Goal: Task Accomplishment & Management: Manage account settings

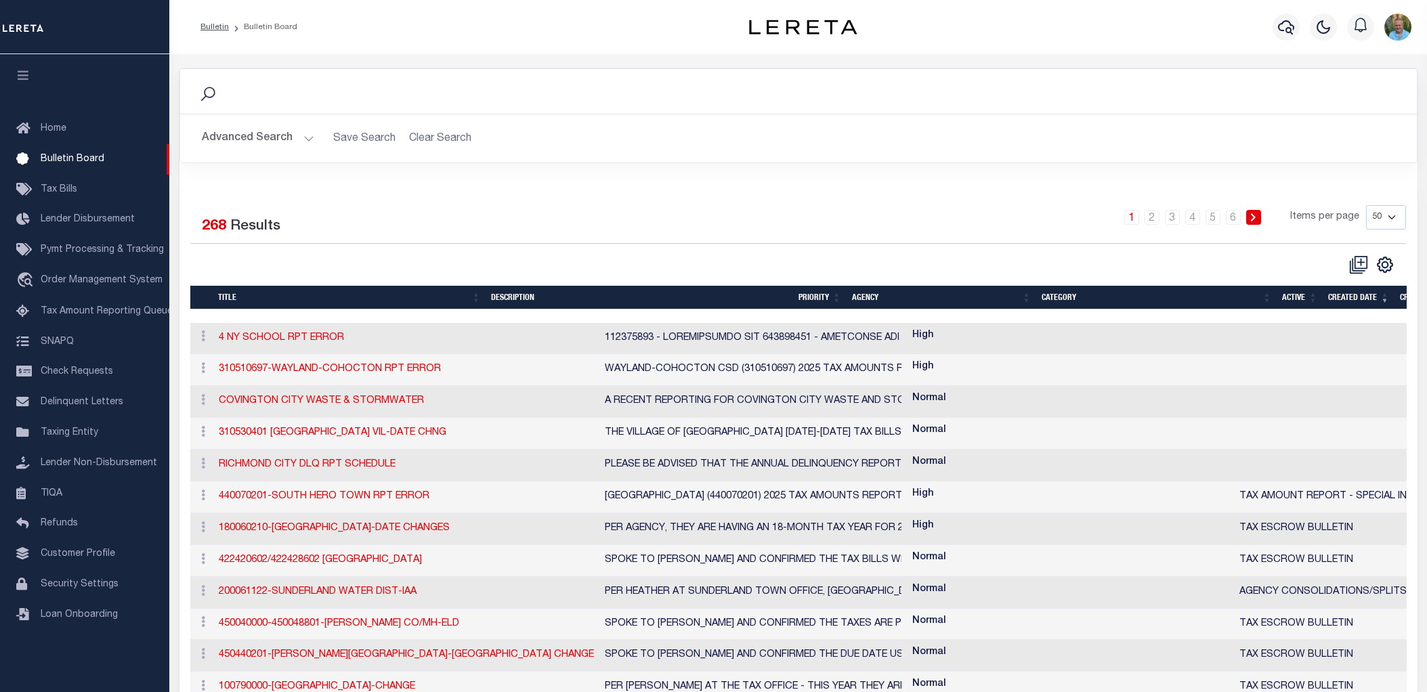
select select "50"
click at [90, 588] on span "Security Settings" at bounding box center [80, 584] width 78 height 9
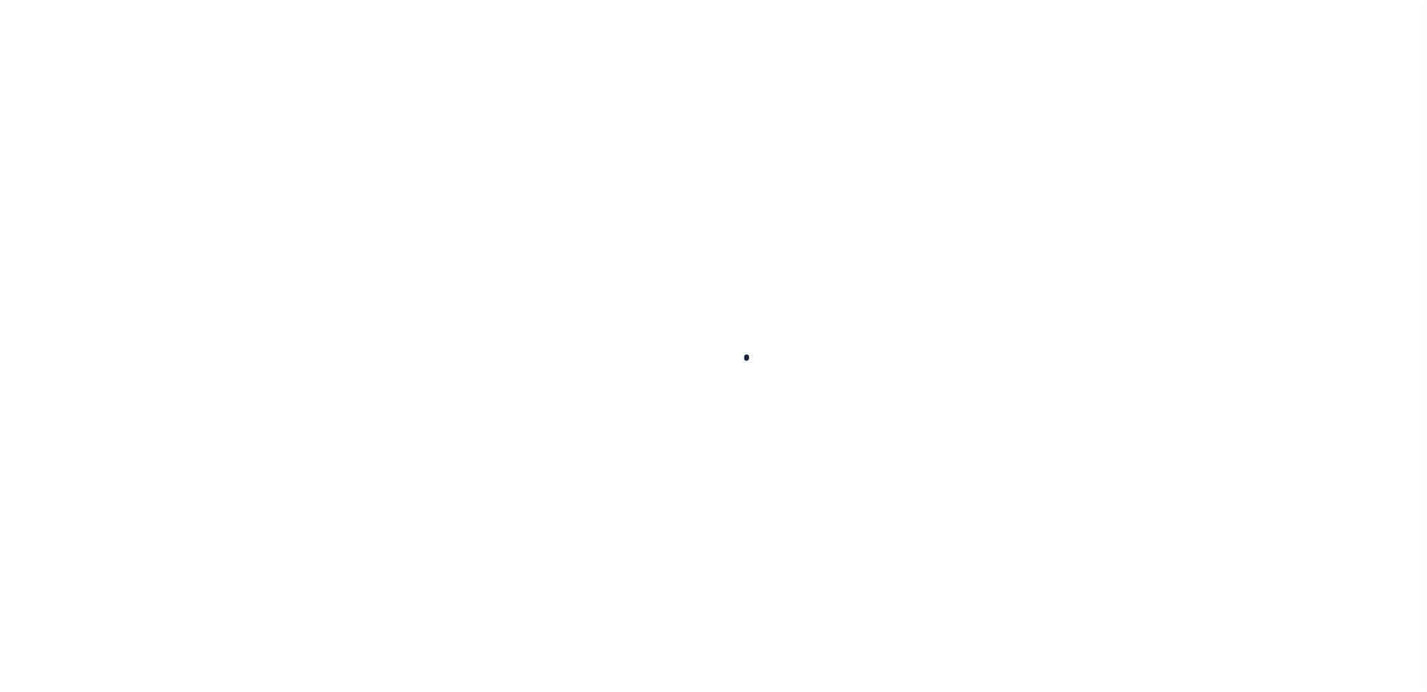
select select "100"
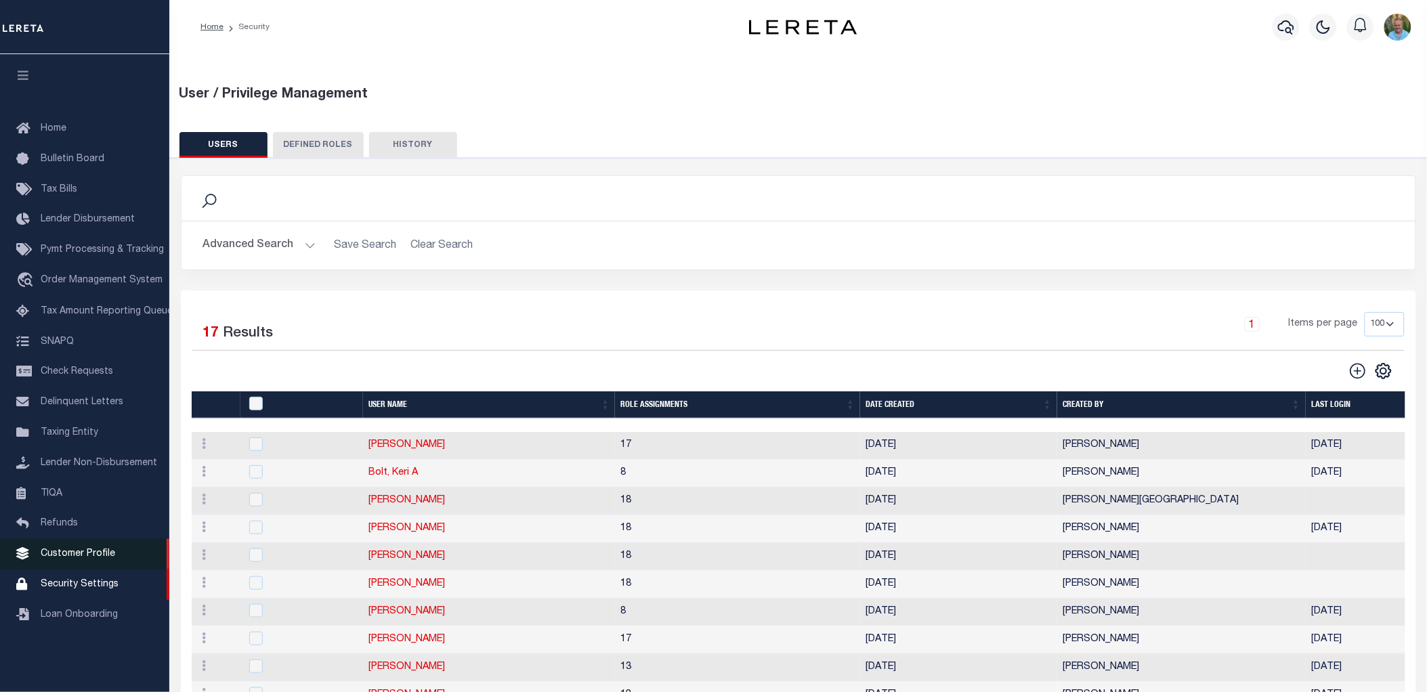
click at [79, 548] on link "Customer Profile" at bounding box center [84, 554] width 169 height 30
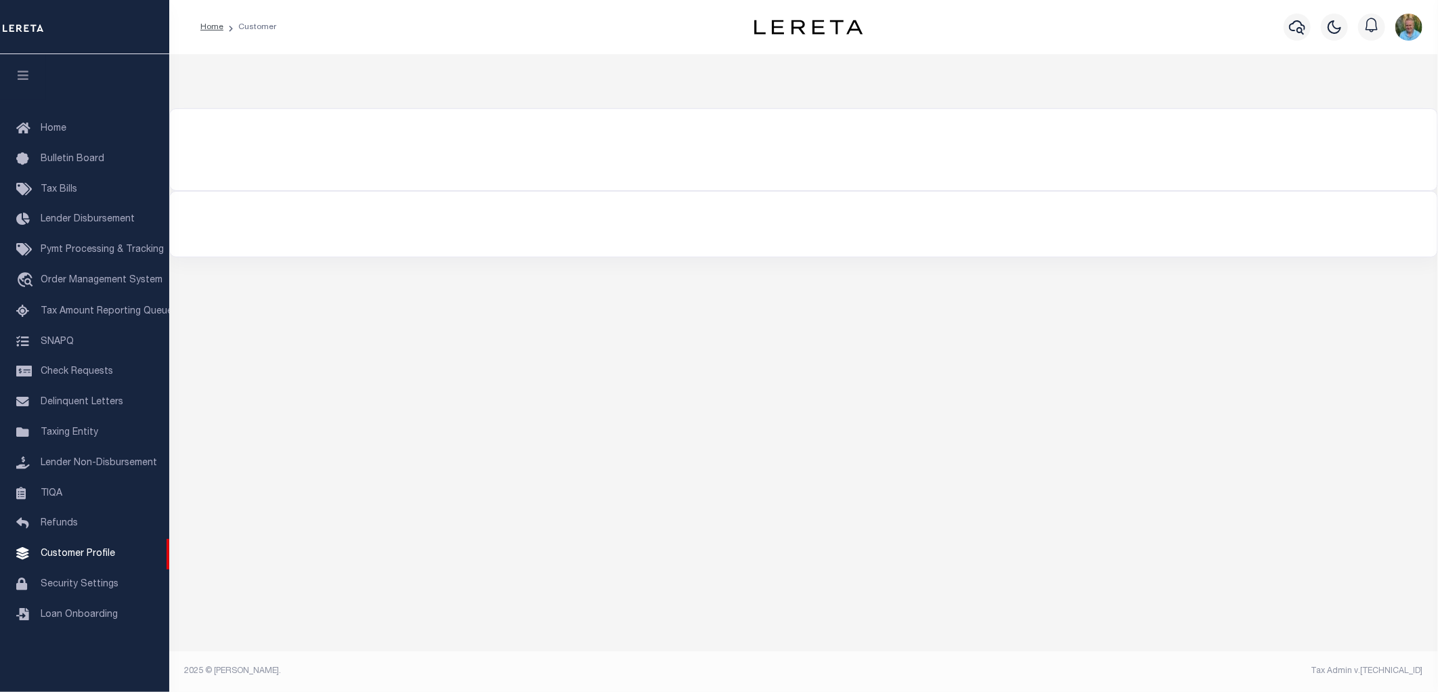
select select "200"
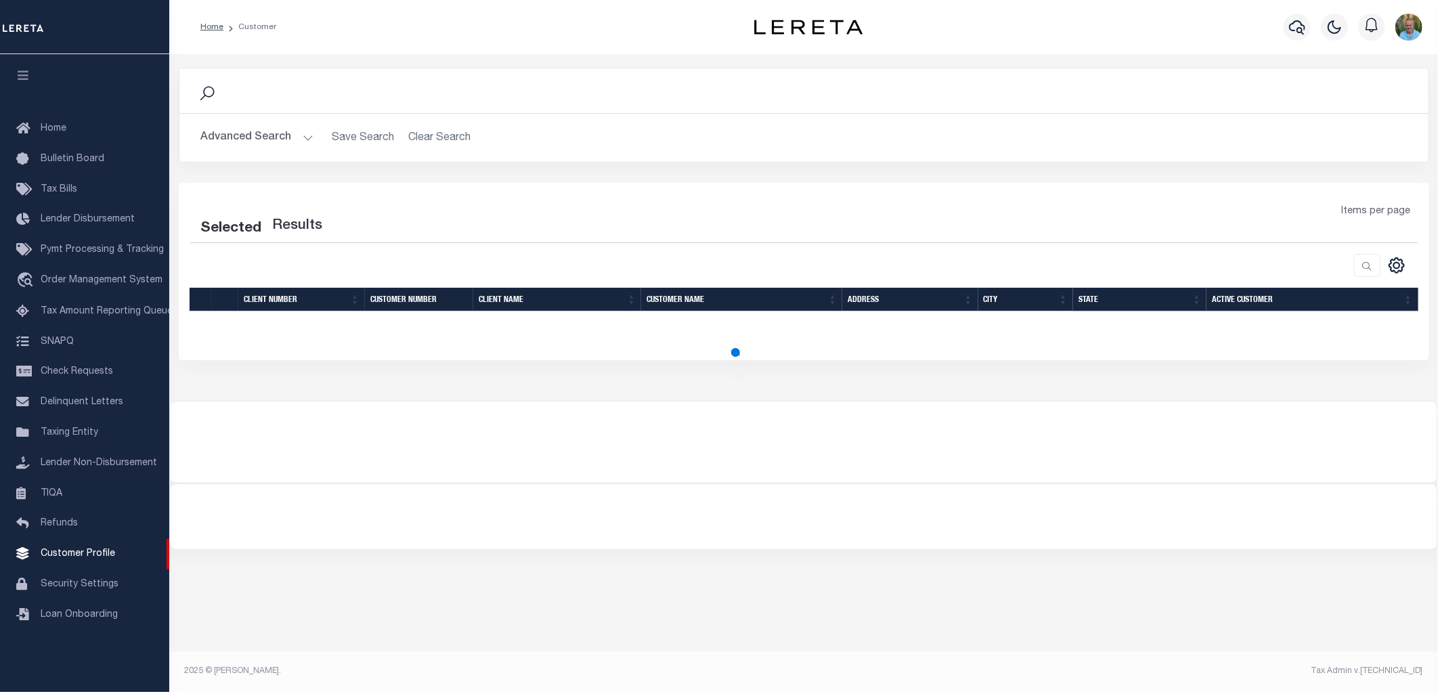
select select "200"
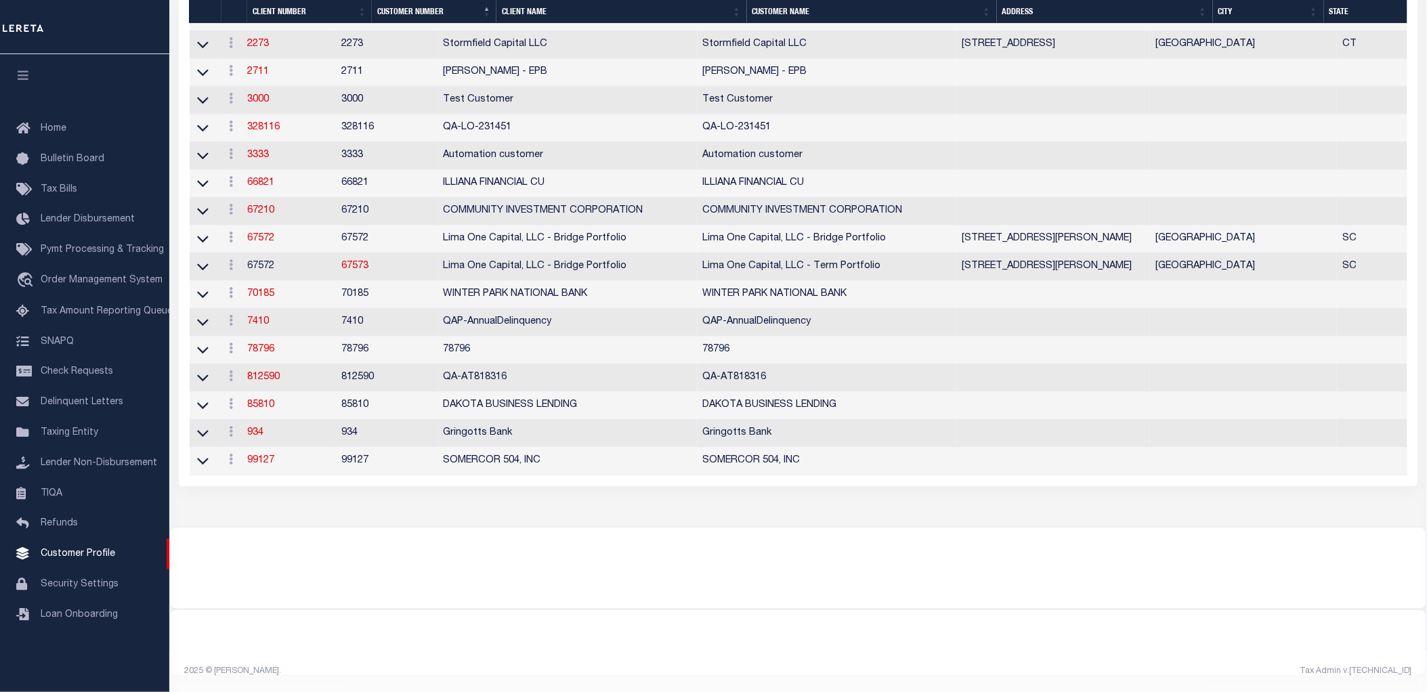
scroll to position [3881, 0]
click at [261, 428] on link "934" at bounding box center [255, 432] width 16 height 9
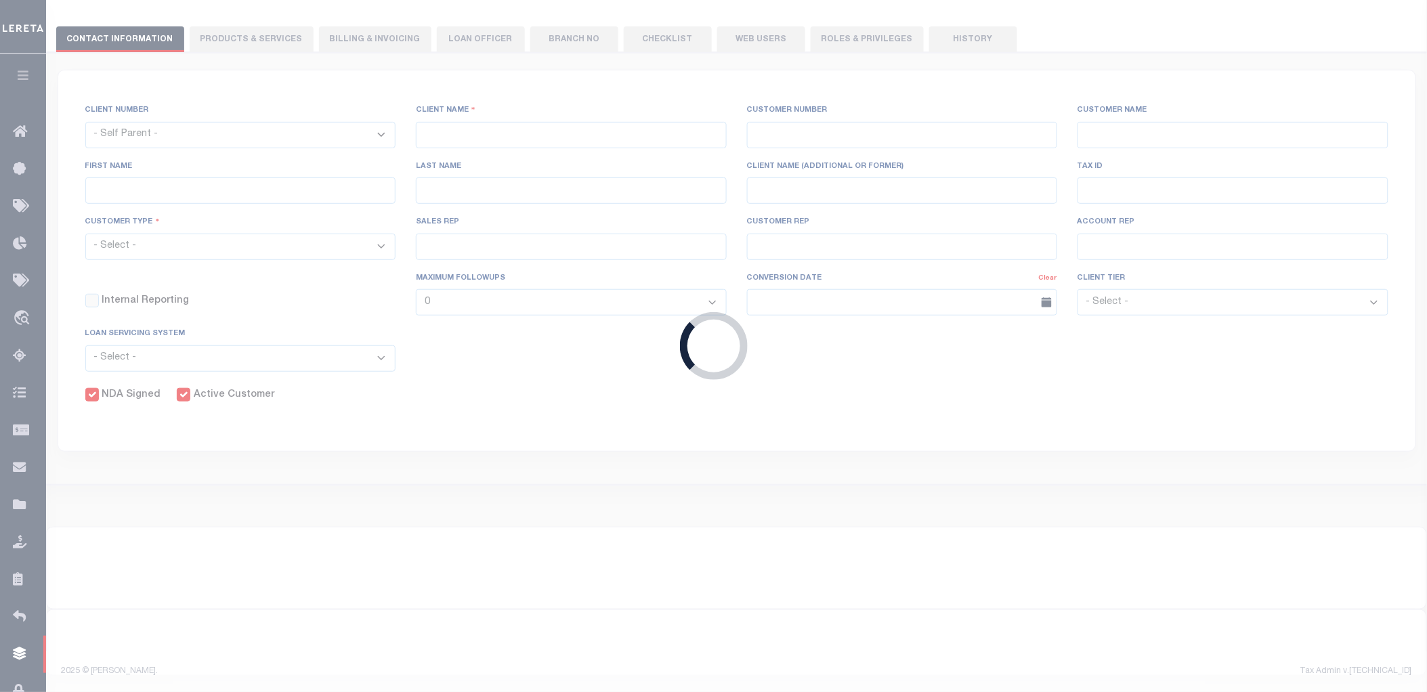
select select
type input "Gringotts Bank"
type input "934"
type input "Gringotts Bank"
select select "Mixed Portfolio"
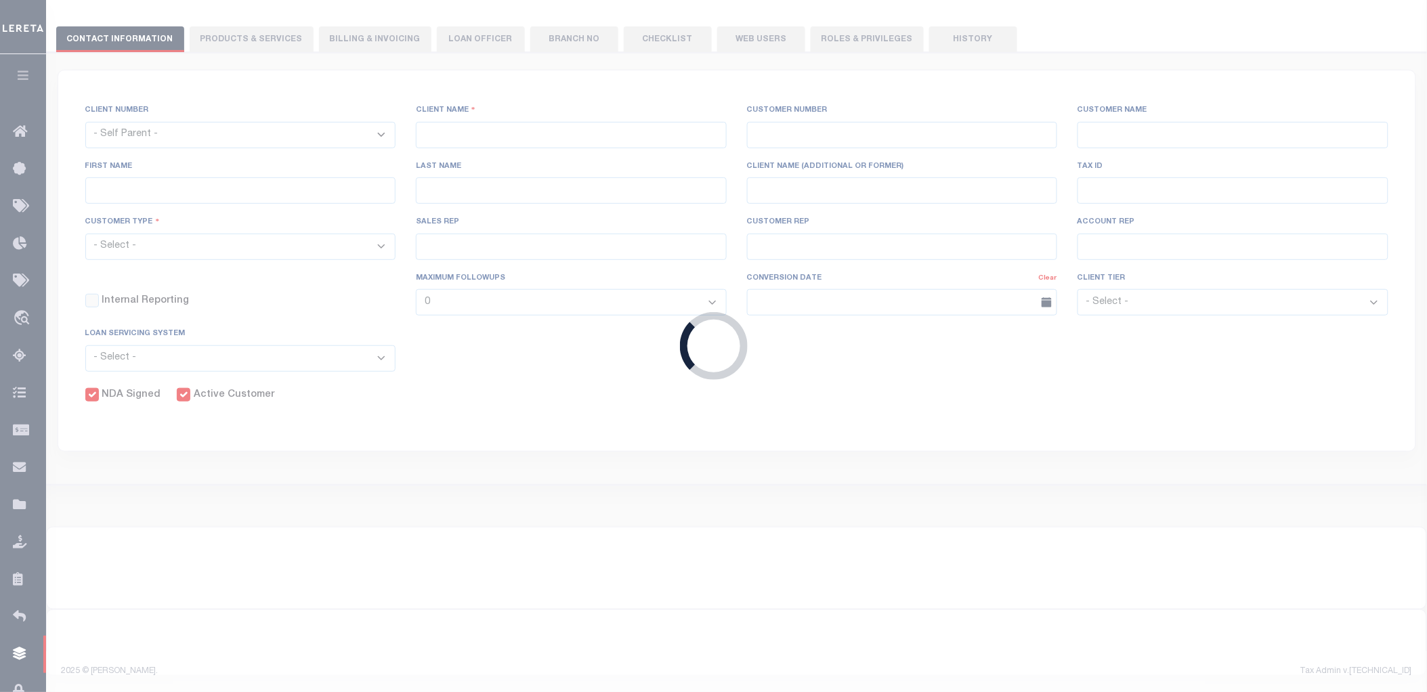
type input "[PERSON_NAME]"
type input "08/22/2025"
select select "Tier 1"
select select "FIC"
checkbox input "true"
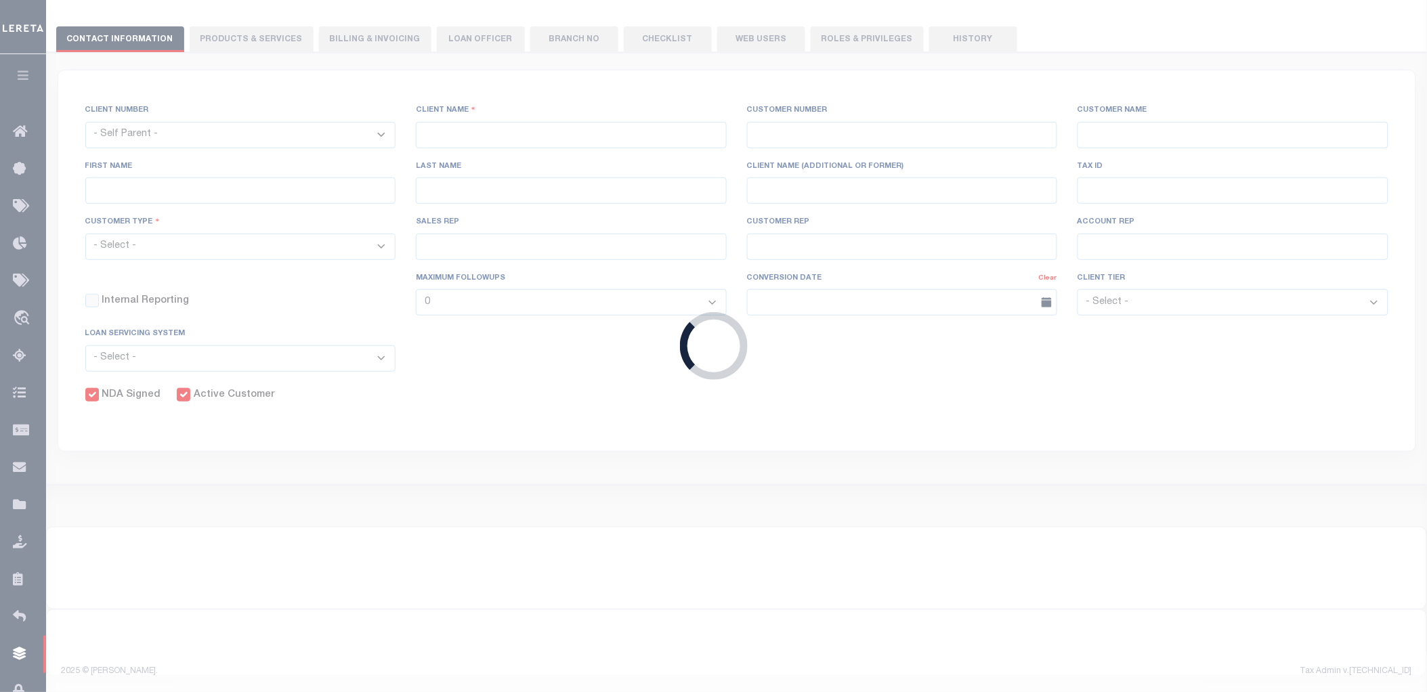
checkbox input "true"
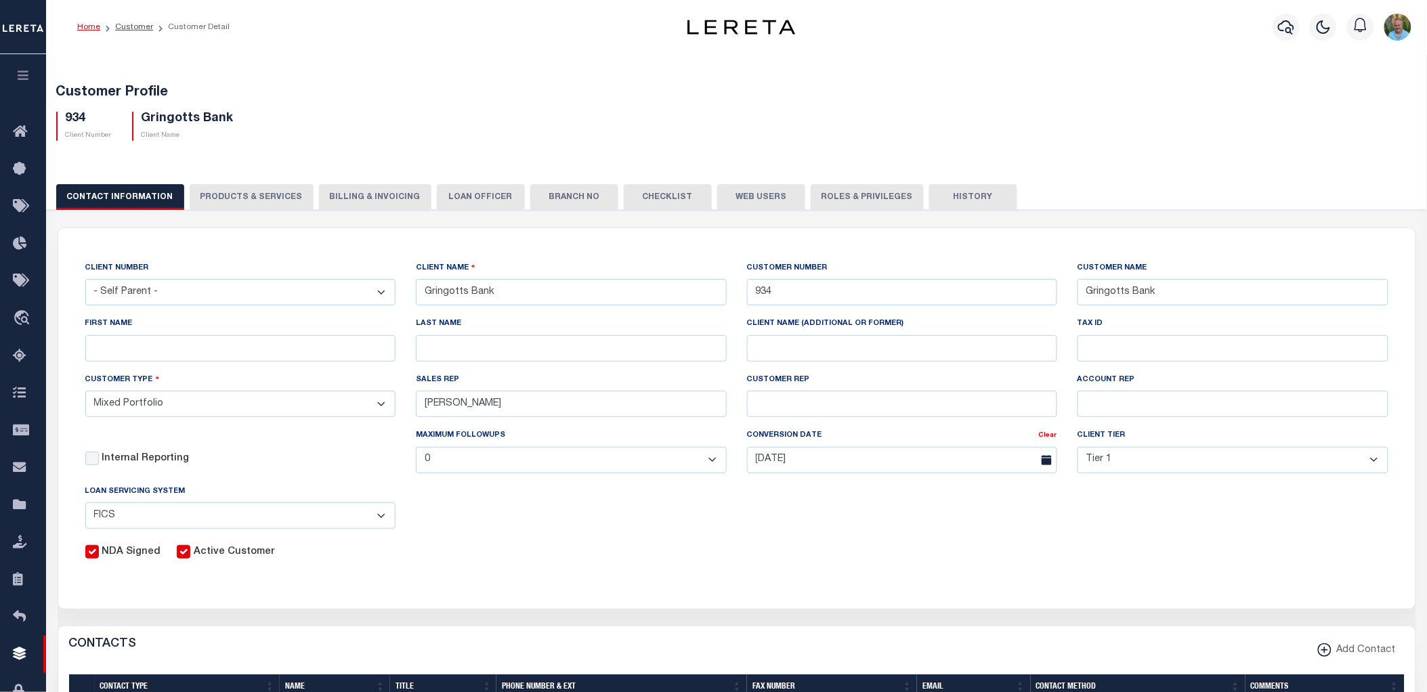
click at [754, 194] on button "Web Users" at bounding box center [761, 197] width 88 height 26
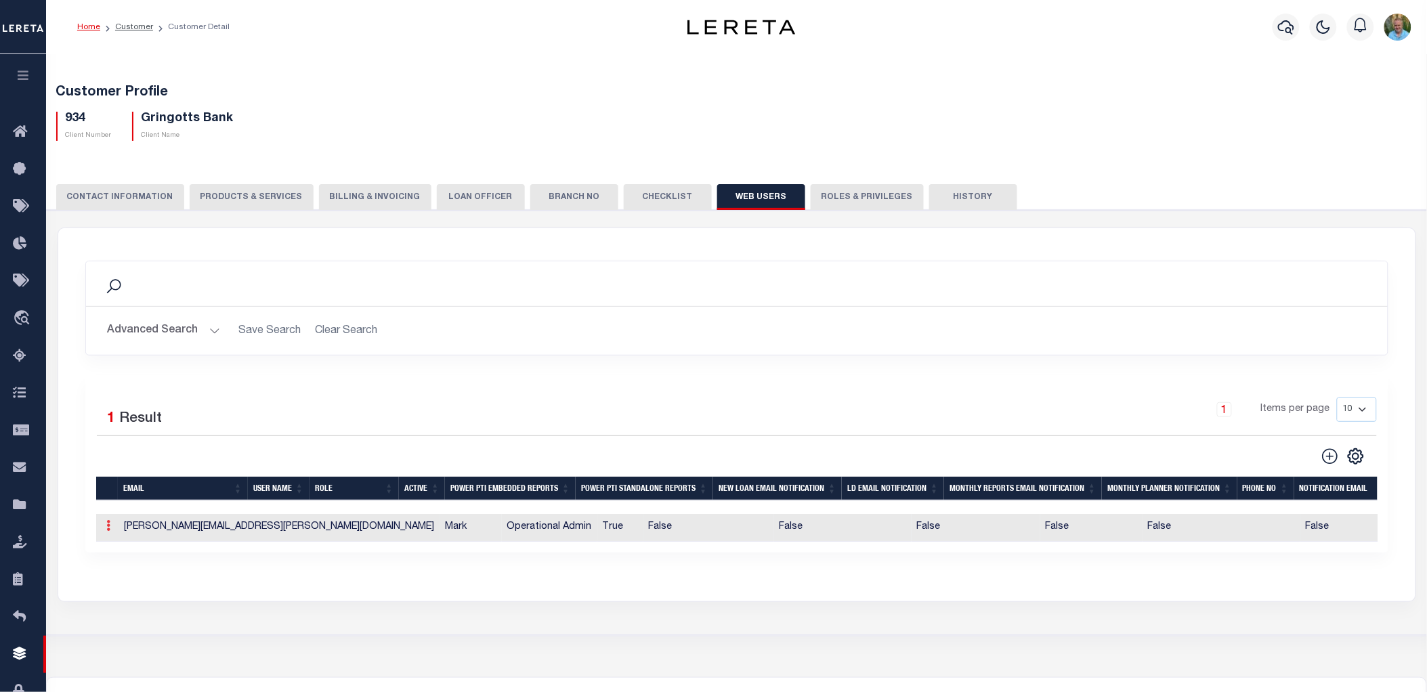
click at [107, 528] on icon at bounding box center [109, 525] width 4 height 11
click at [133, 594] on link "Delete" at bounding box center [133, 592] width 62 height 22
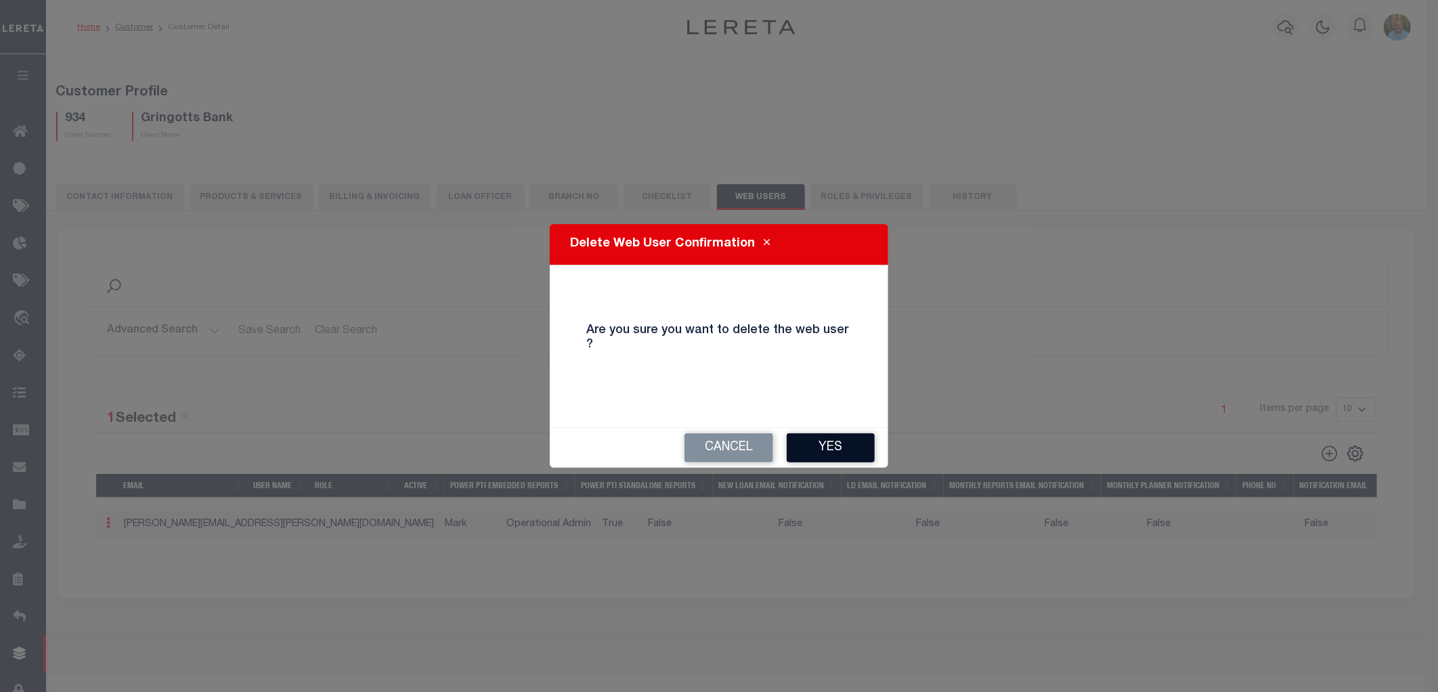
click at [837, 441] on button "Yes" at bounding box center [831, 447] width 88 height 29
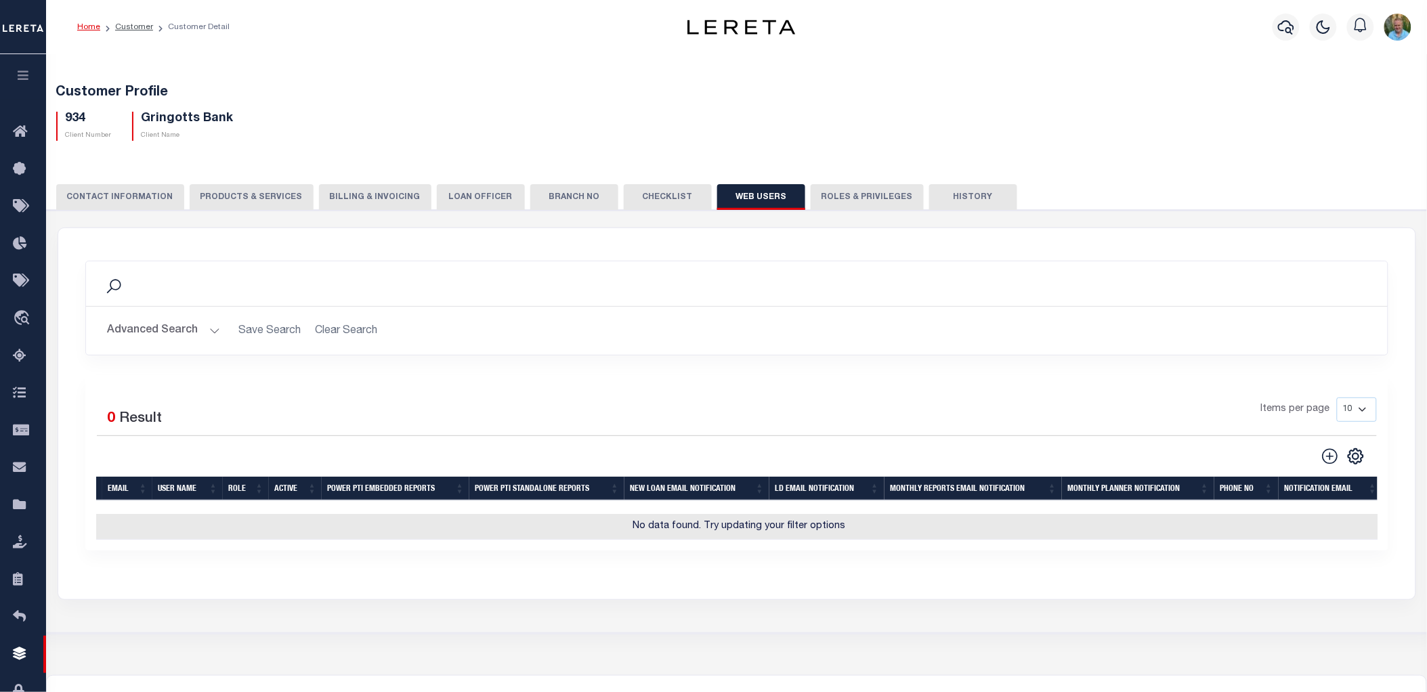
click at [18, 73] on icon "button" at bounding box center [24, 75] width 16 height 12
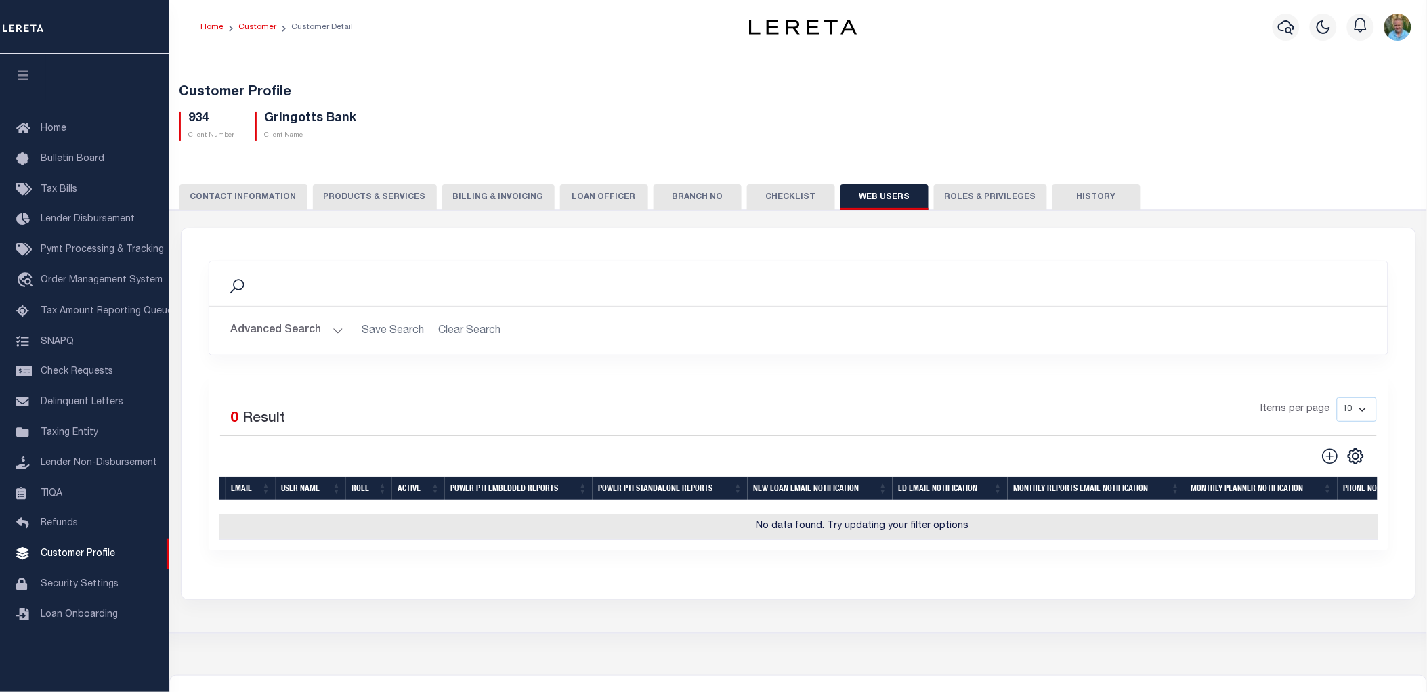
click at [259, 28] on link "Customer" at bounding box center [257, 27] width 38 height 8
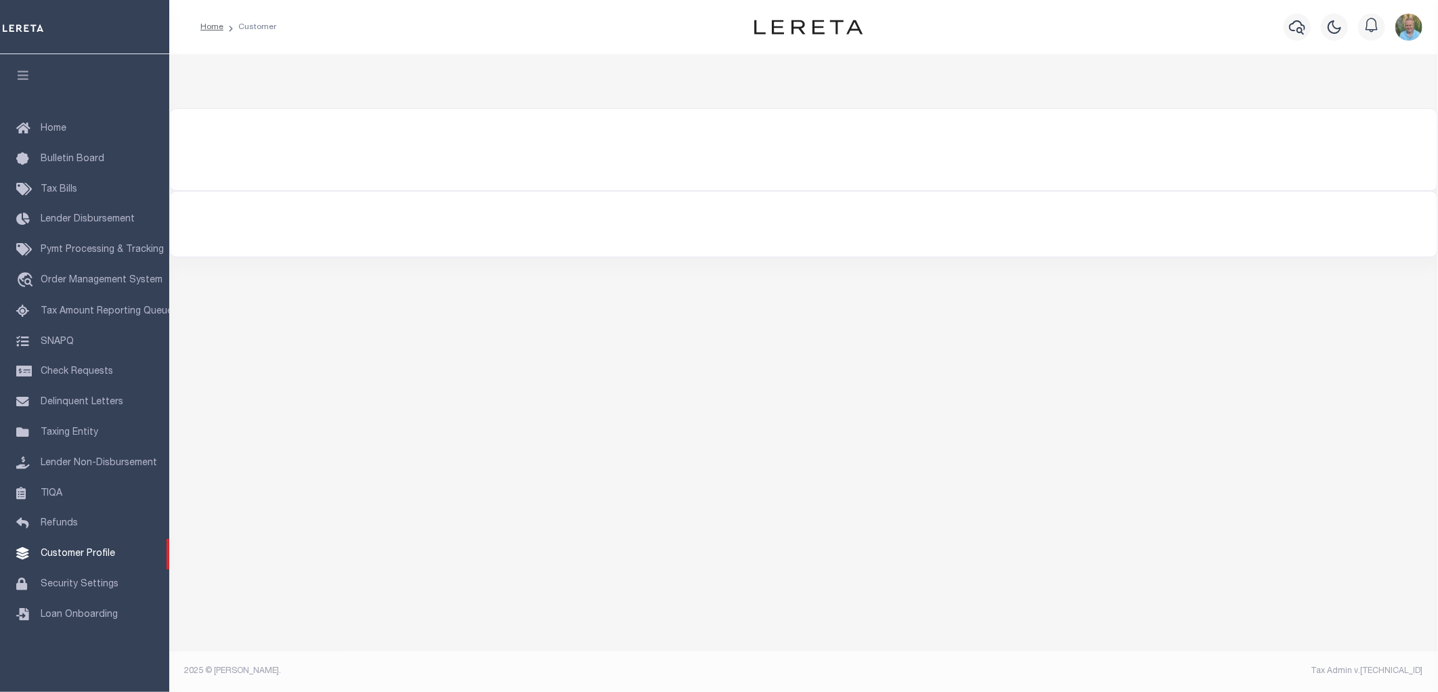
checkbox input "false"
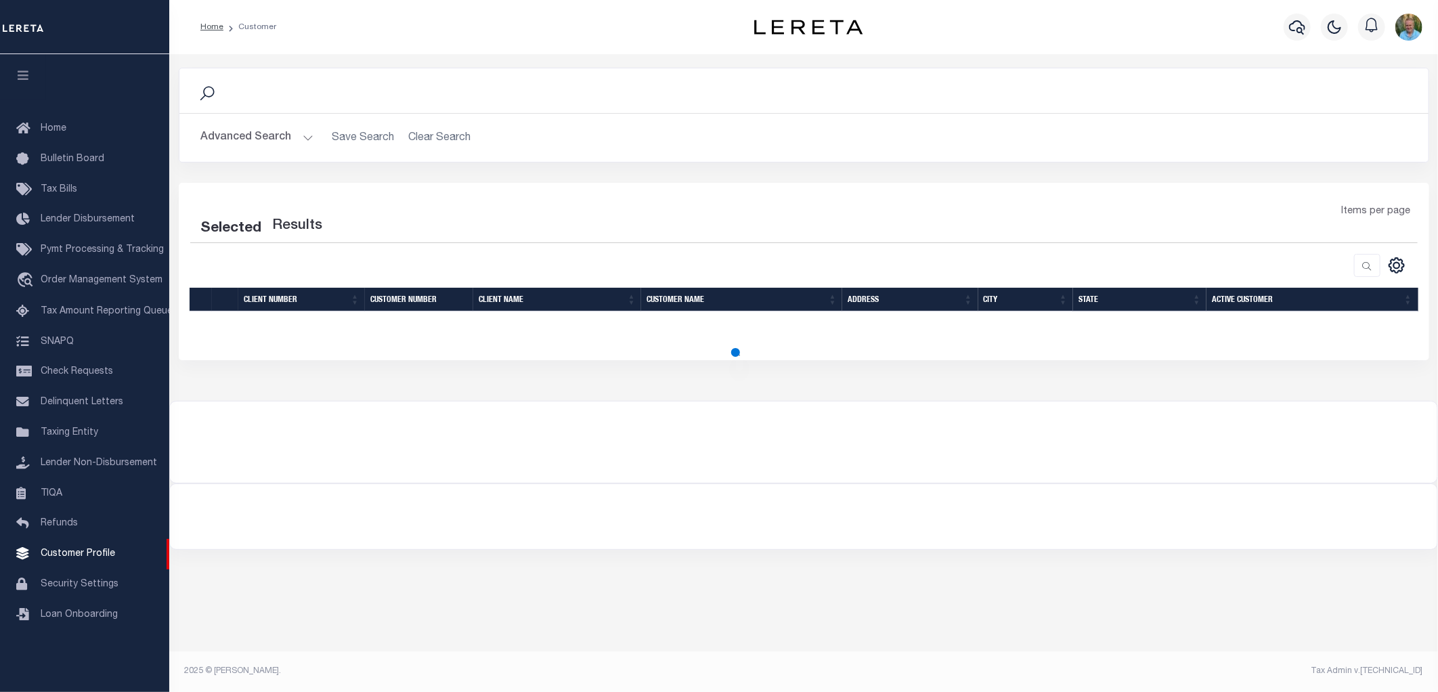
select select "200"
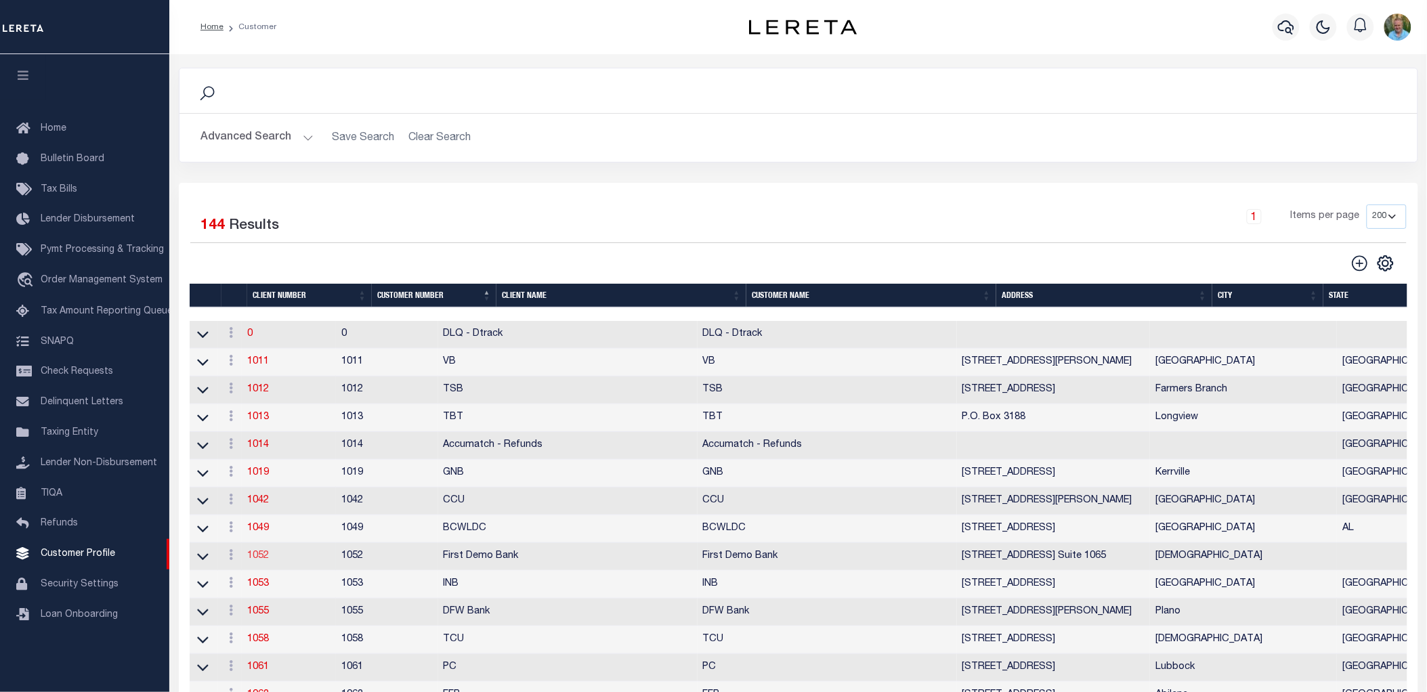
click at [262, 557] on link "1052" at bounding box center [258, 555] width 22 height 9
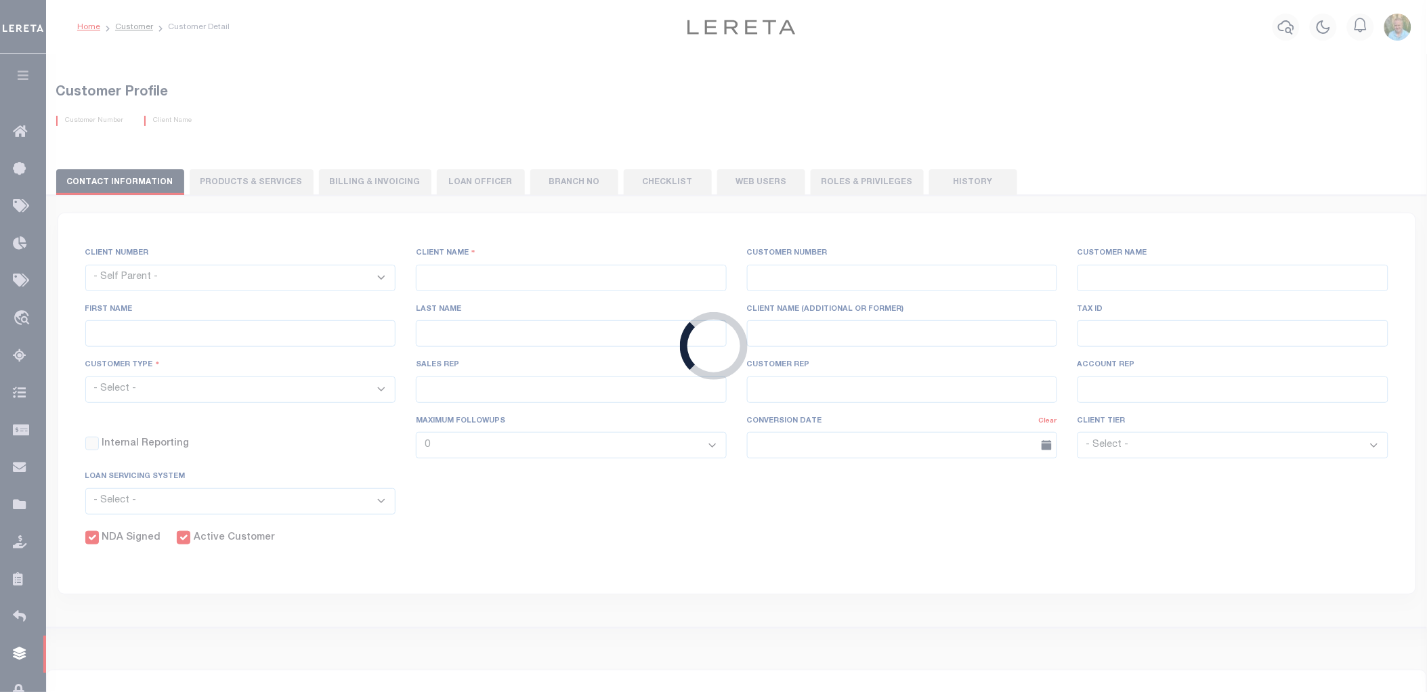
select select
type input "First Demo Bank"
type input "1052"
type input "First Demo Bank"
select select "Mixed Portfolio"
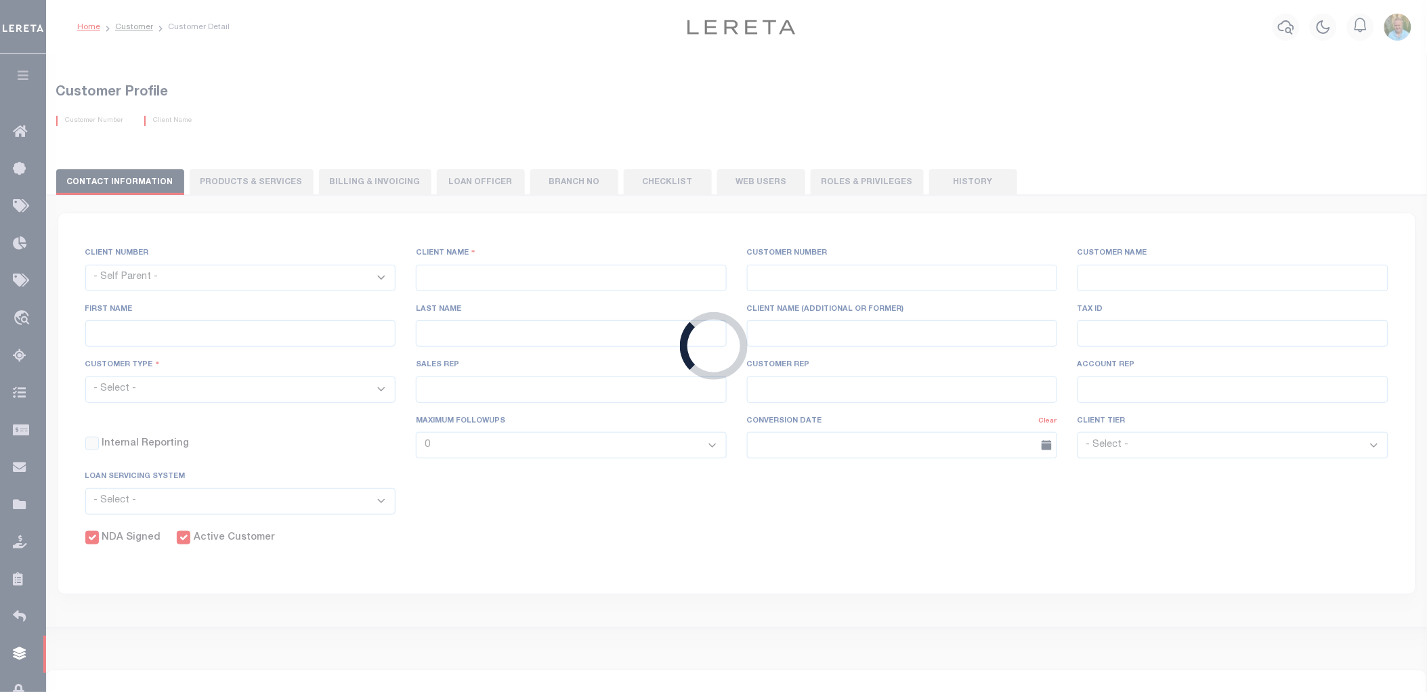
type input "[PERSON_NAME]"
type input "[DATE]"
select select "Tier 1"
checkbox input "true"
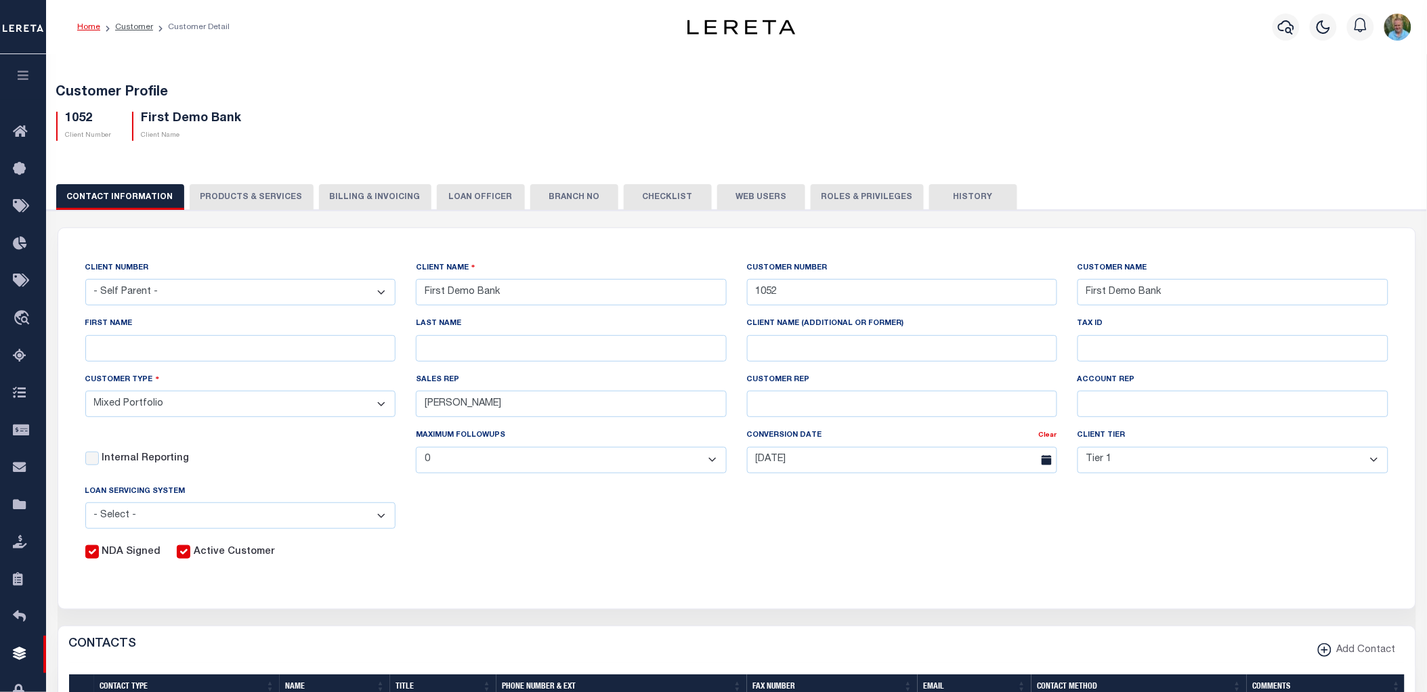
click at [748, 196] on button "Web Users" at bounding box center [761, 197] width 88 height 26
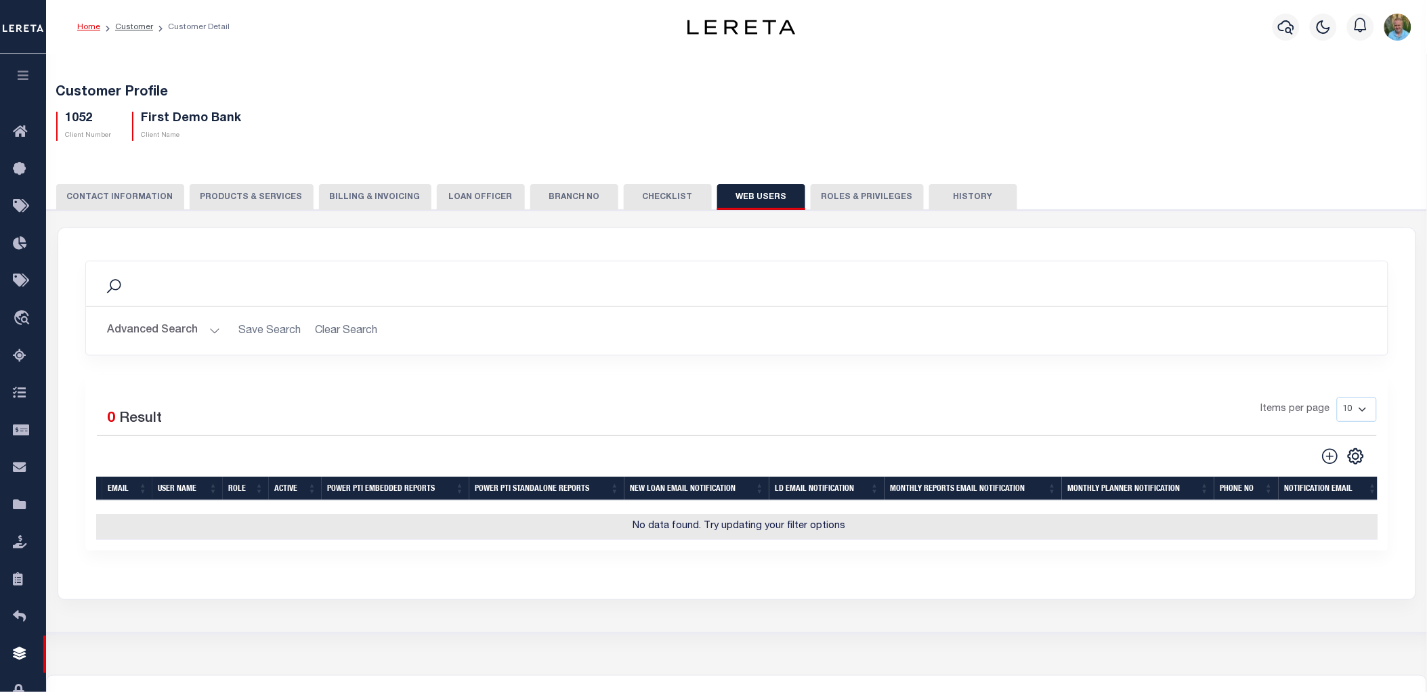
click at [132, 34] on ol "Home Customer Customer Detail" at bounding box center [153, 27] width 174 height 28
click at [133, 30] on link "Customer" at bounding box center [134, 27] width 38 height 8
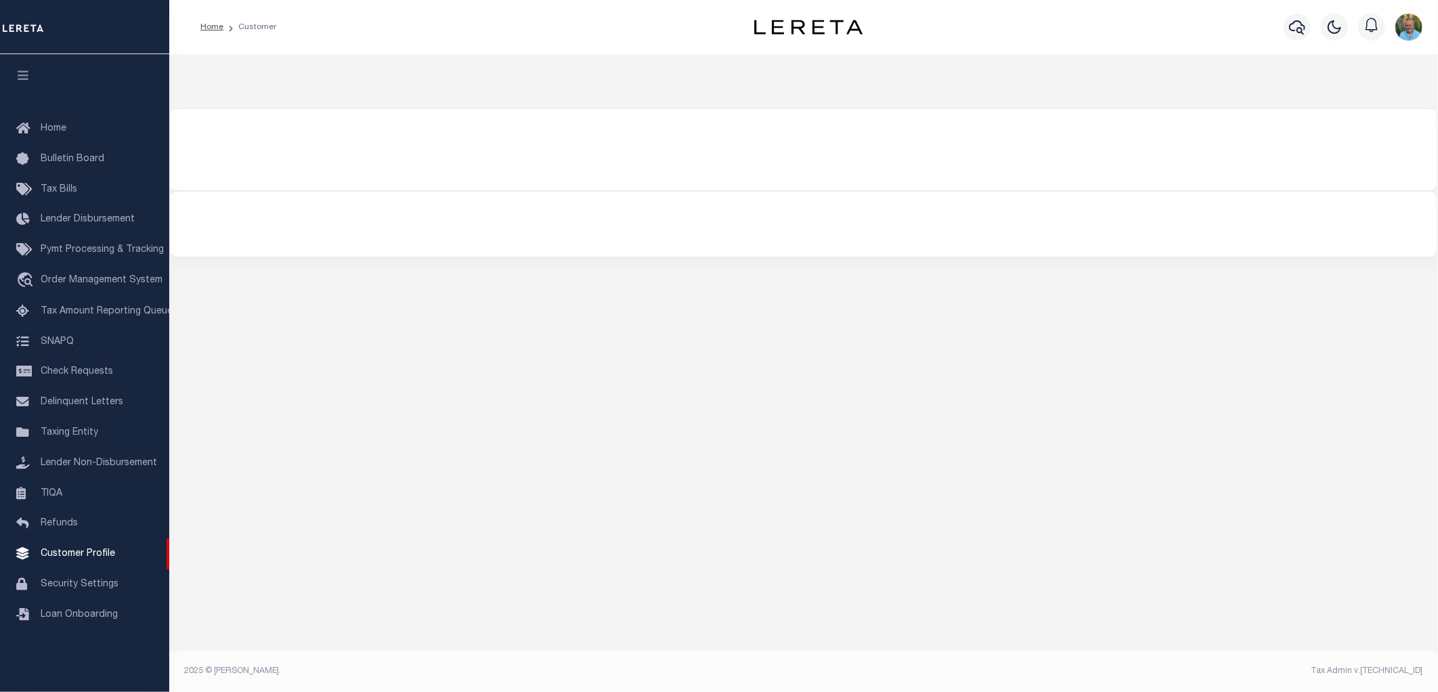
select select "200"
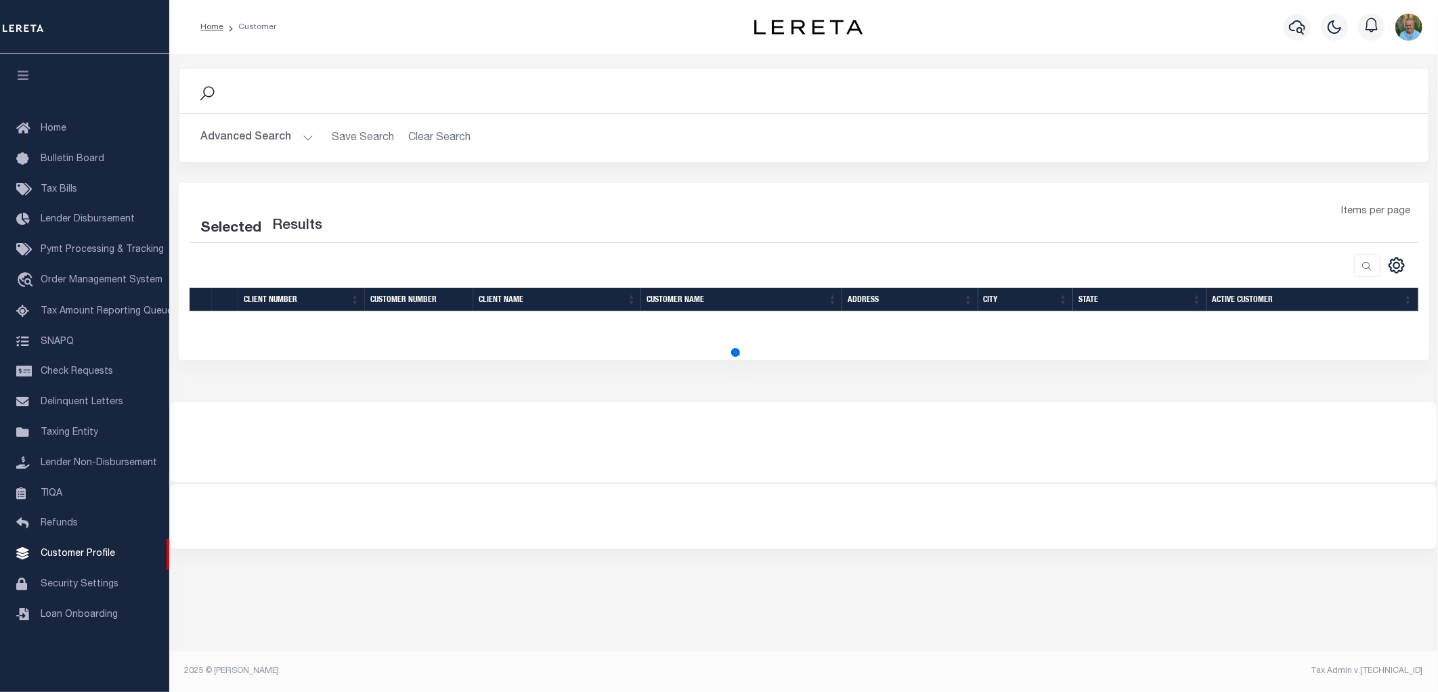
select select "200"
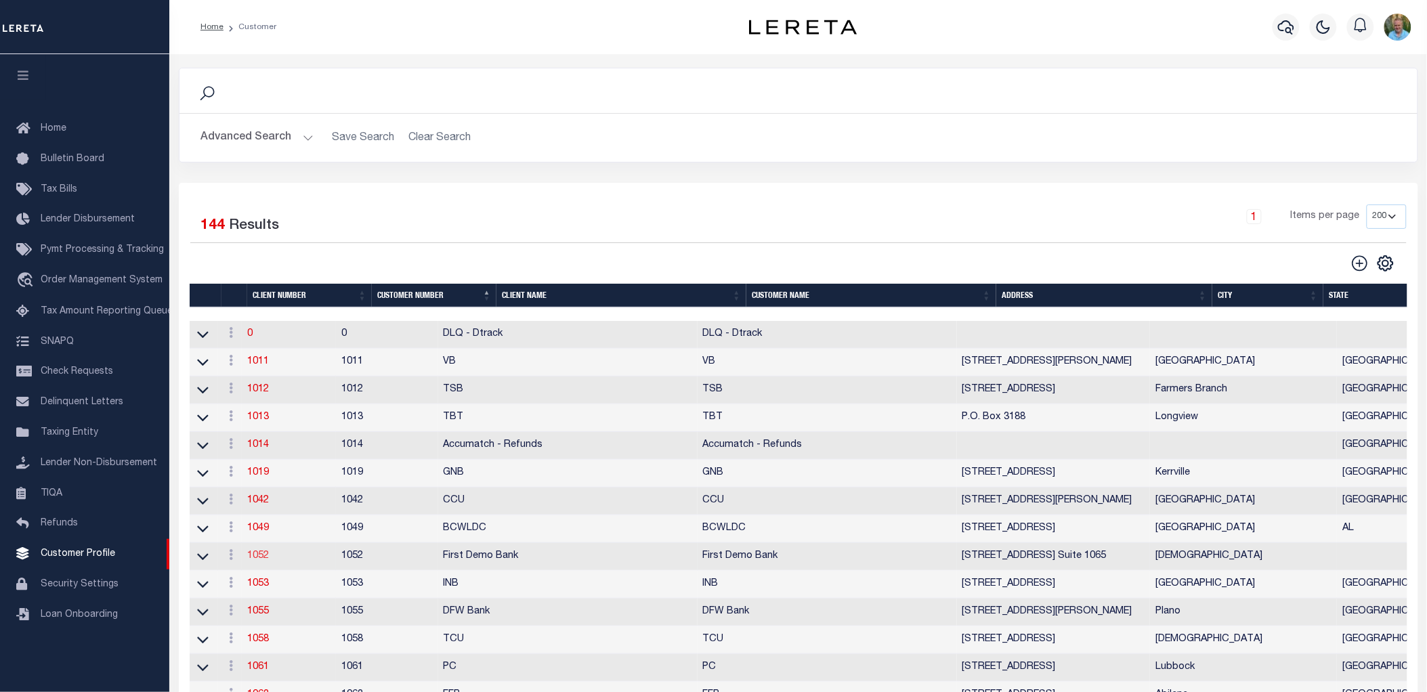
click at [259, 557] on link "1052" at bounding box center [258, 555] width 22 height 9
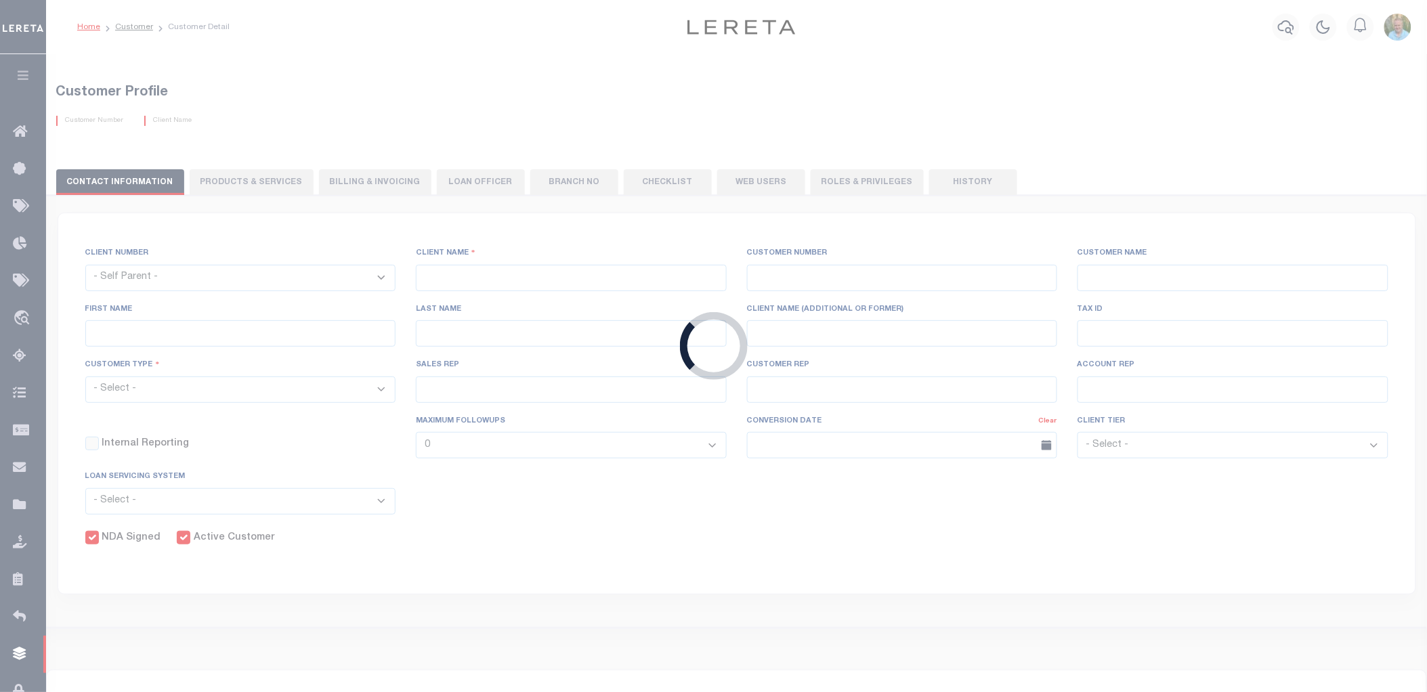
select select
type input "First Demo Bank"
type input "1052"
type input "First Demo Bank"
select select "Mixed Portfolio"
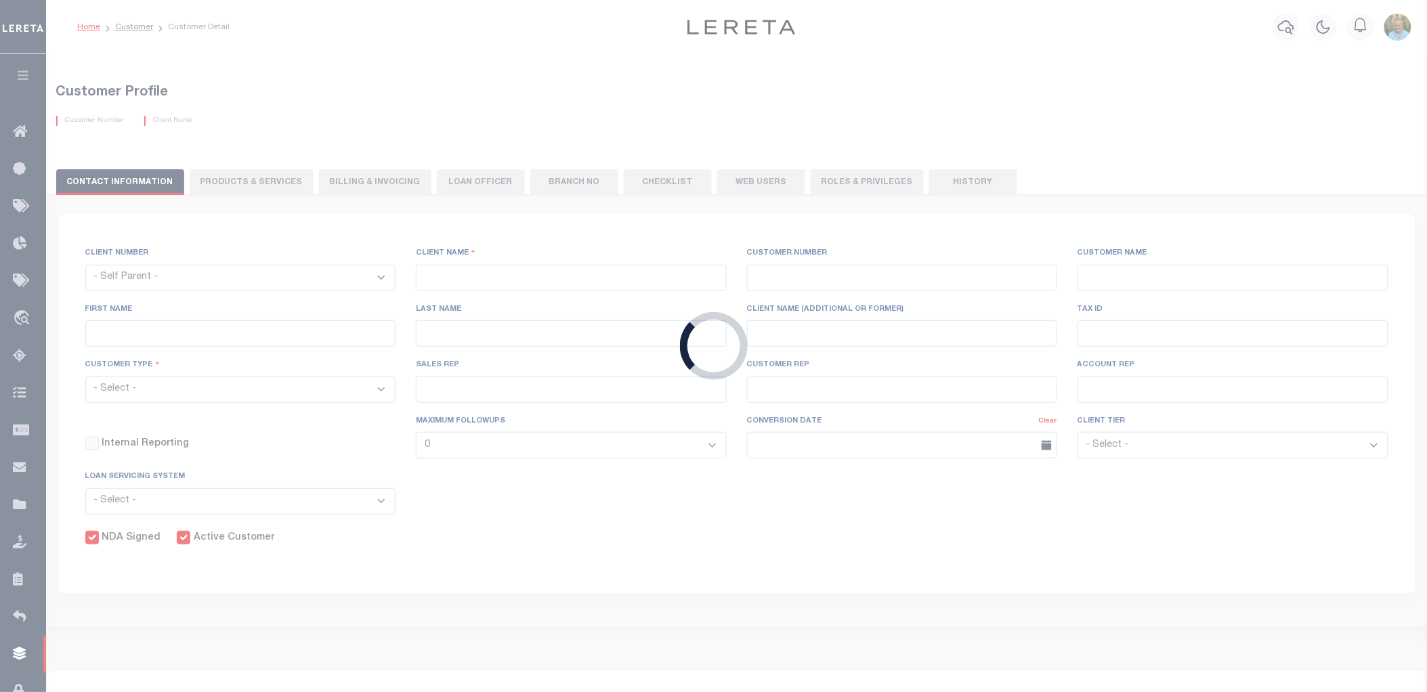
type input "[PERSON_NAME]"
type input "[DATE]"
select select "Tier 1"
checkbox input "true"
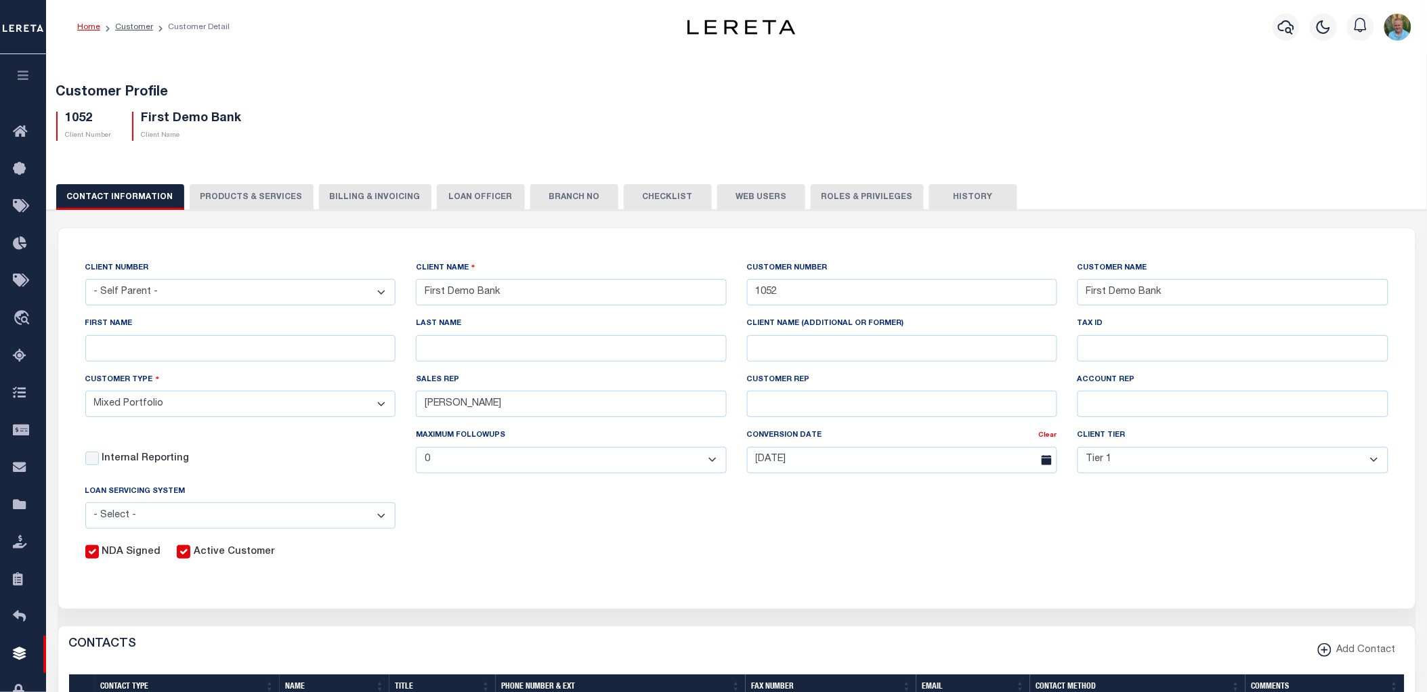
click at [721, 192] on button "Web Users" at bounding box center [761, 197] width 88 height 26
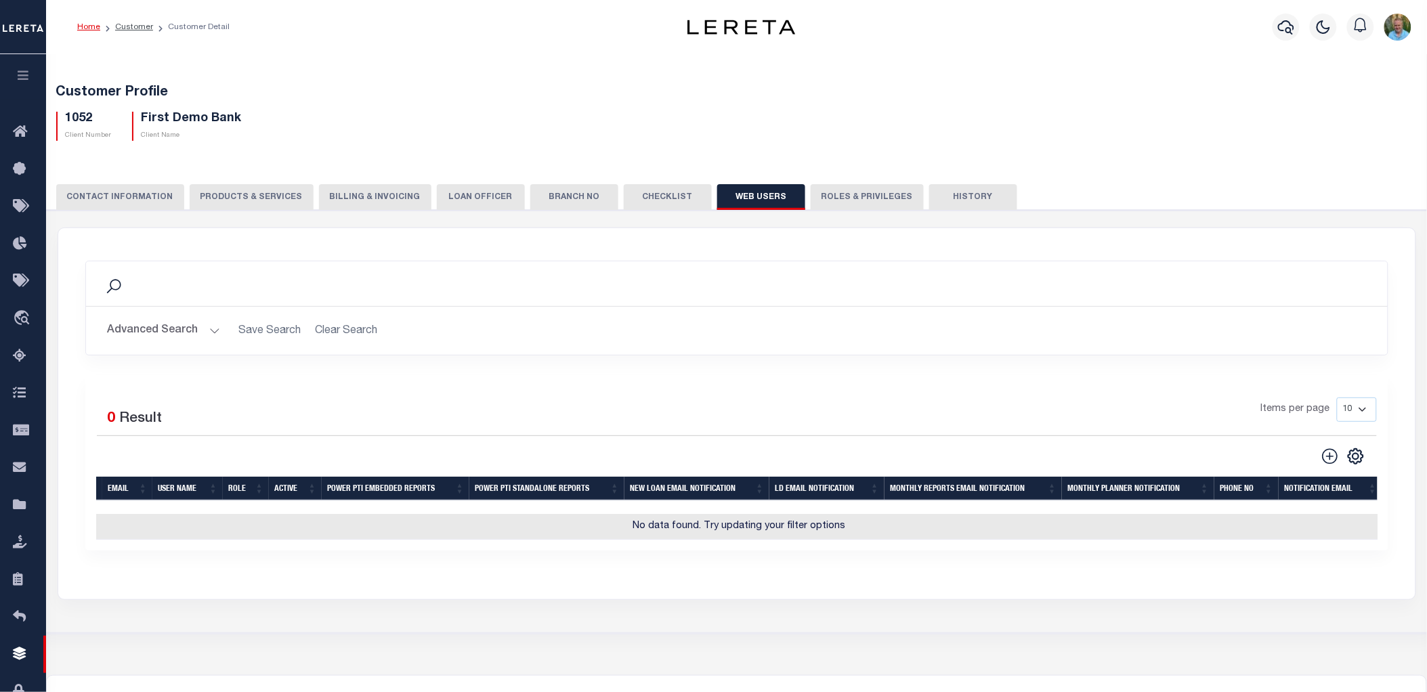
click at [139, 330] on button "Advanced Search" at bounding box center [164, 331] width 112 height 26
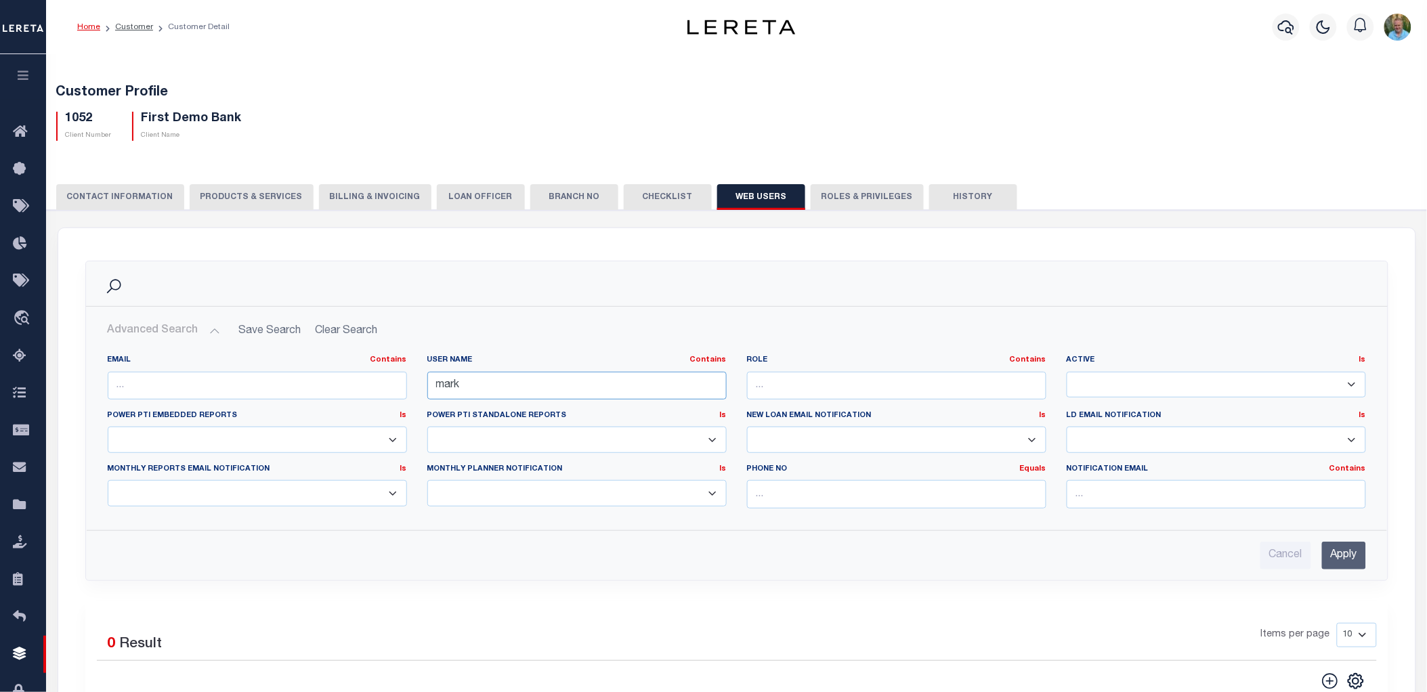
drag, startPoint x: 530, startPoint y: 382, endPoint x: 407, endPoint y: 381, distance: 123.2
click at [383, 381] on div "EMAIL Contains Contains Is USER NAME Contains Contains Is mark Contains Contains" at bounding box center [737, 437] width 1278 height 164
click at [1333, 556] on input "Apply" at bounding box center [1344, 556] width 44 height 28
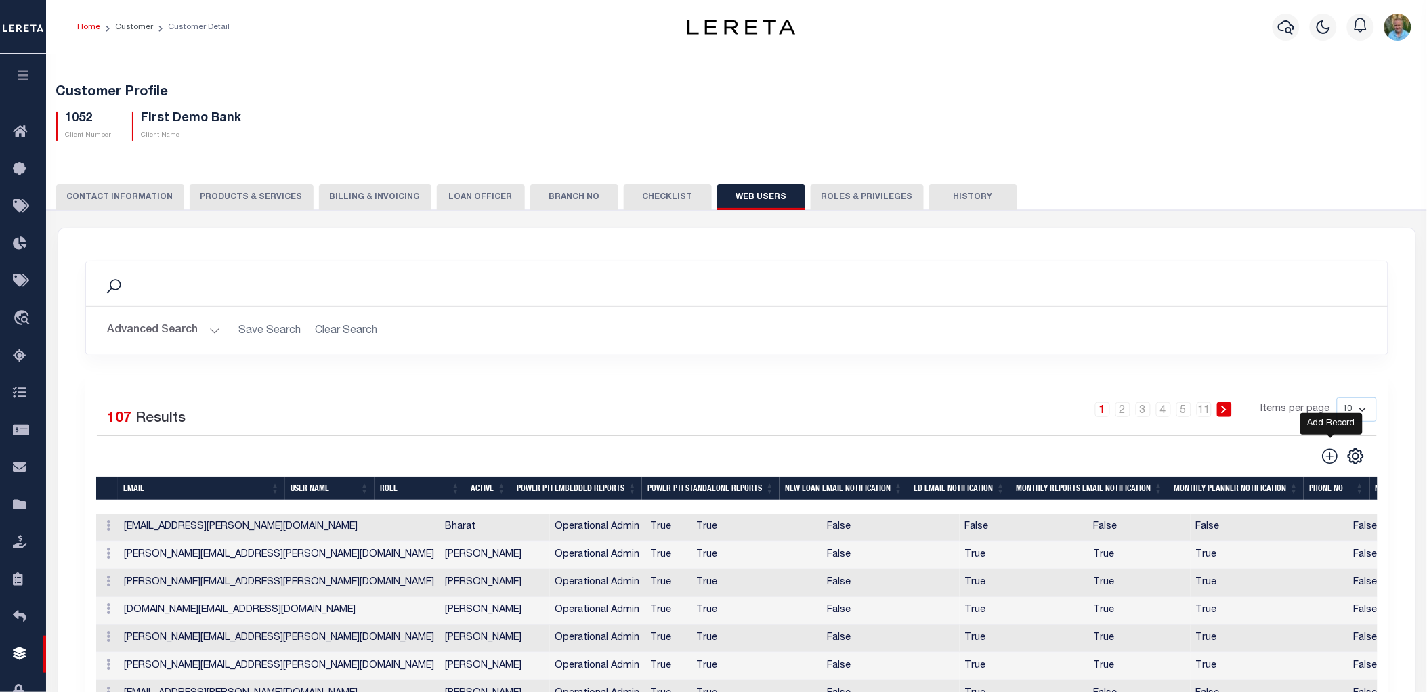
click at [1331, 460] on icon at bounding box center [1330, 456] width 16 height 16
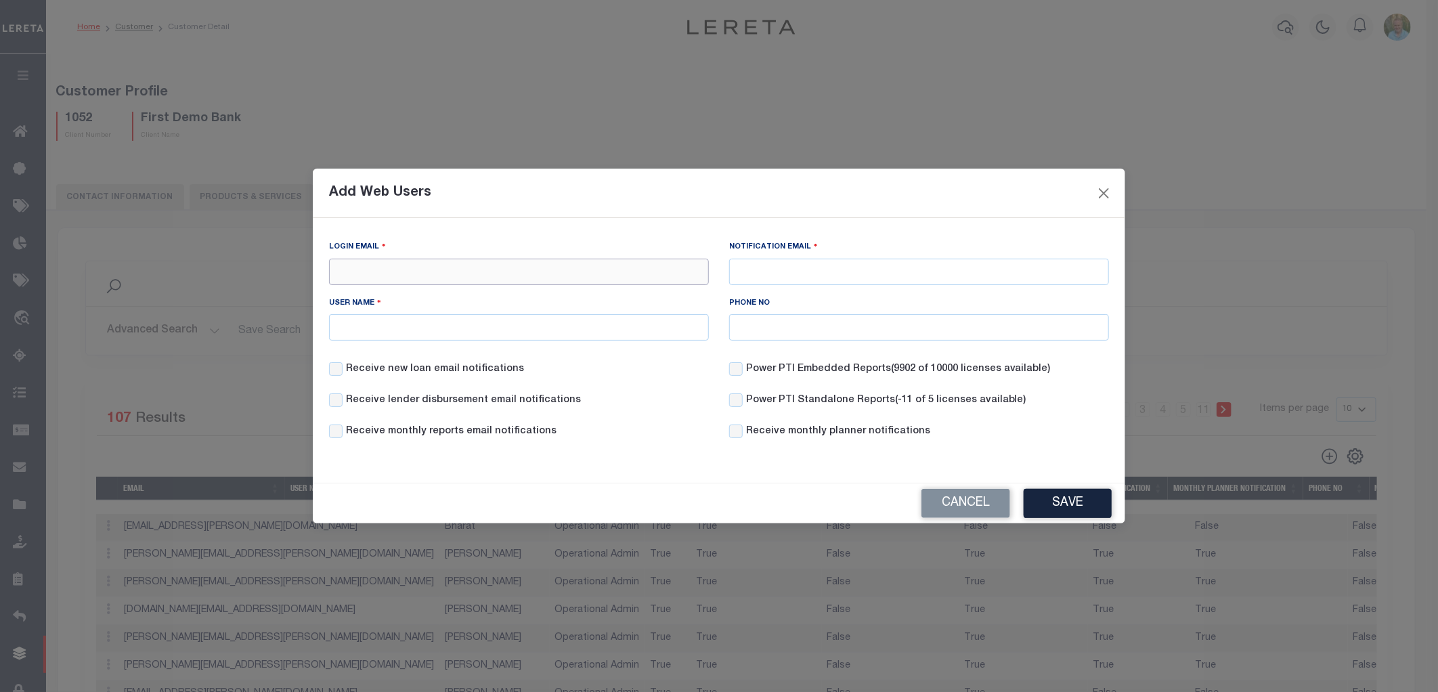
click at [452, 261] on input "Login Email" at bounding box center [519, 272] width 380 height 26
type input "Mark.Allen@accumatch.com"
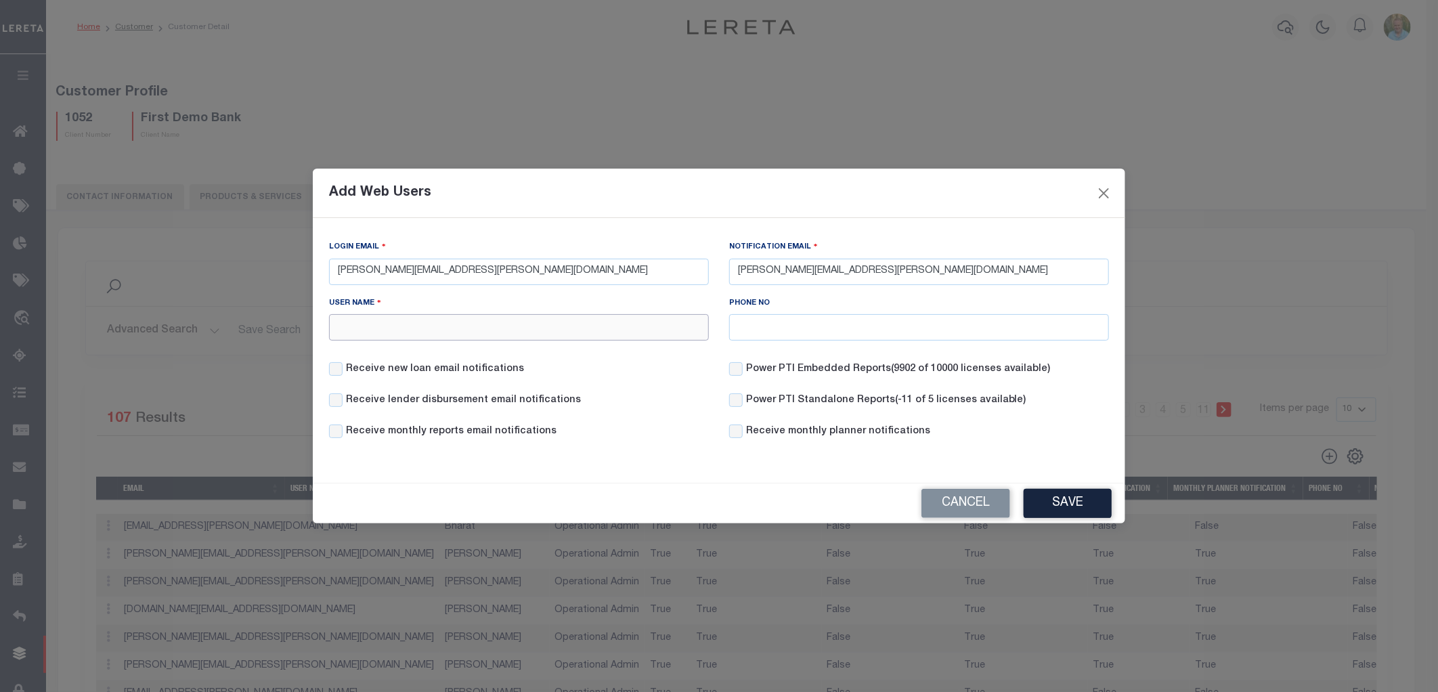
type input "Mark"
click at [337, 370] on input "Receive new loan email notifications" at bounding box center [336, 369] width 14 height 14
checkbox input "true"
click at [1075, 506] on button "Save" at bounding box center [1068, 503] width 88 height 29
